Goal: Information Seeking & Learning: Compare options

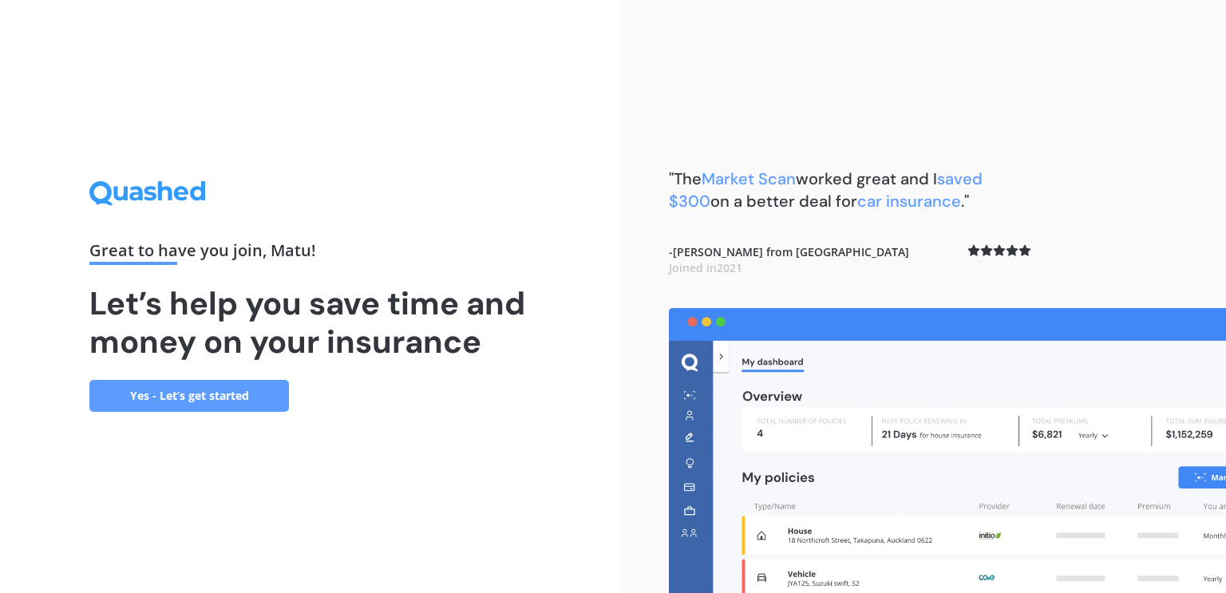
click at [222, 394] on link "Yes - Let’s get started" at bounding box center [189, 396] width 200 height 32
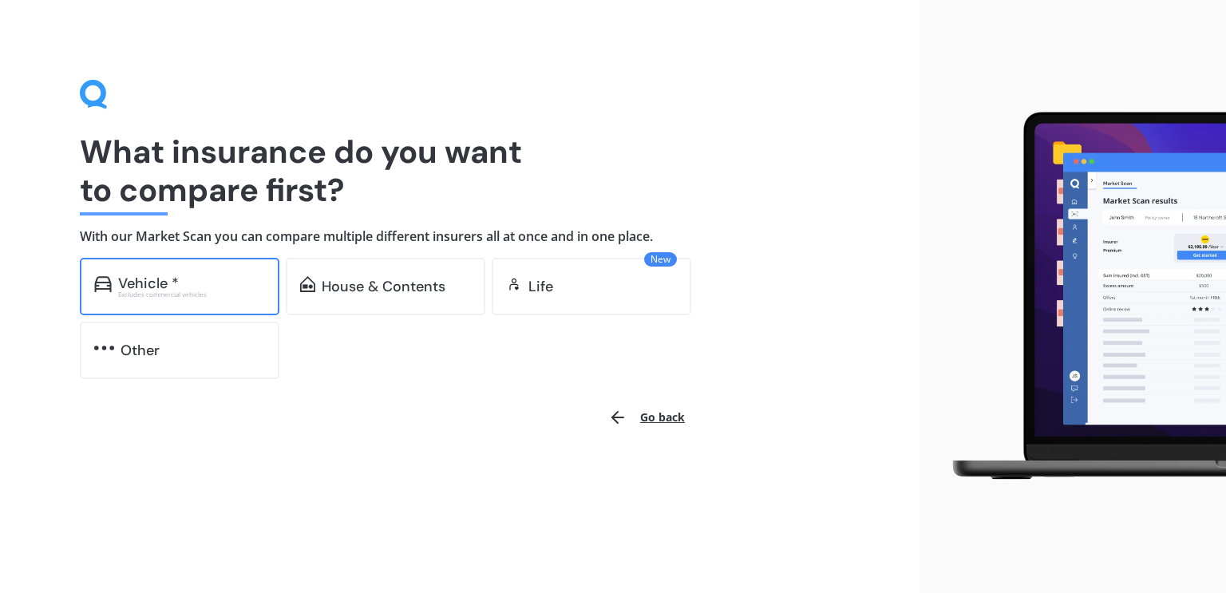
click at [145, 282] on div "Vehicle *" at bounding box center [148, 283] width 61 height 16
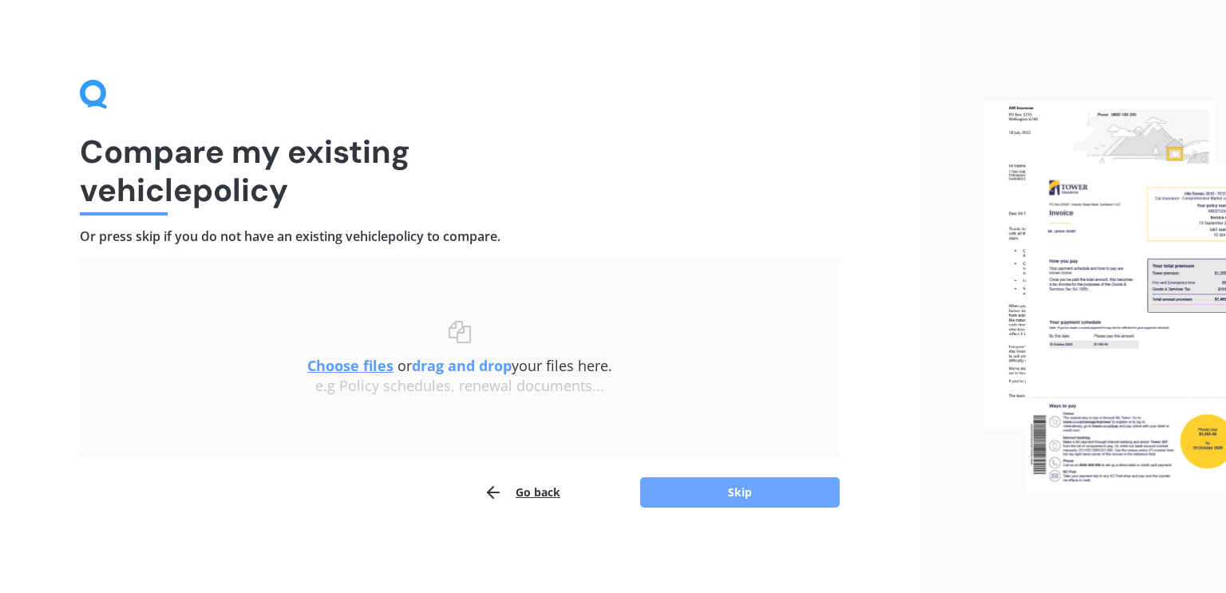
click at [751, 482] on button "Skip" at bounding box center [740, 493] width 200 height 30
